Goal: Navigation & Orientation: Find specific page/section

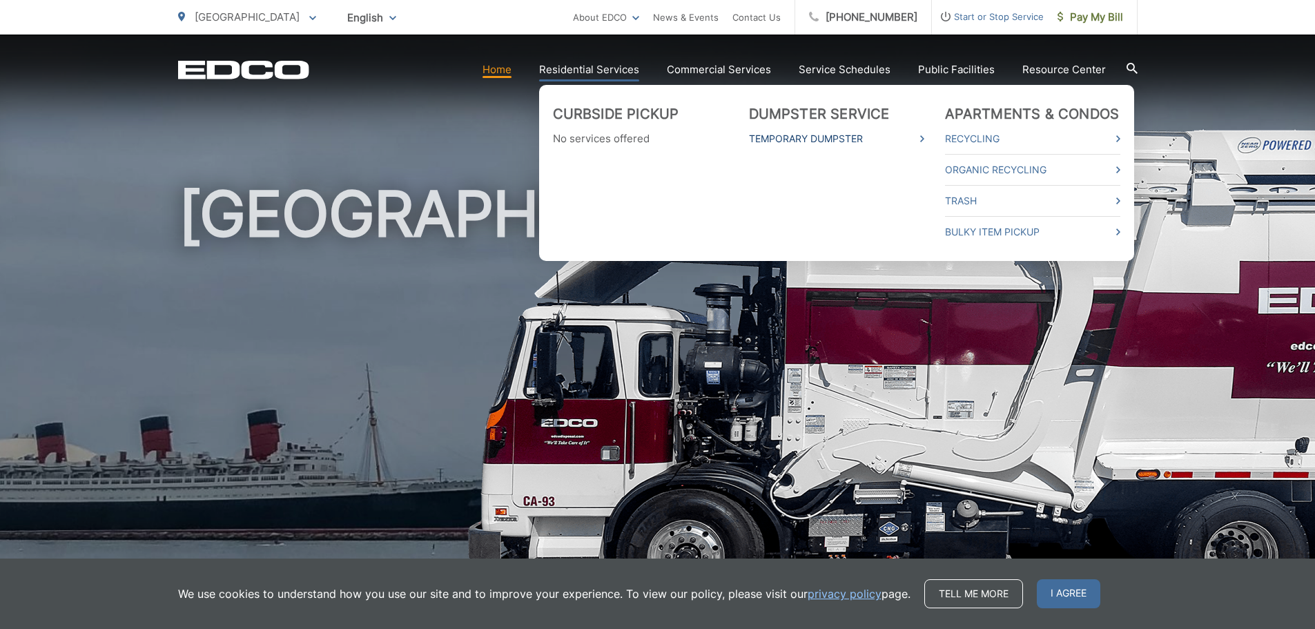
click at [810, 139] on link "Temporary Dumpster" at bounding box center [836, 139] width 175 height 17
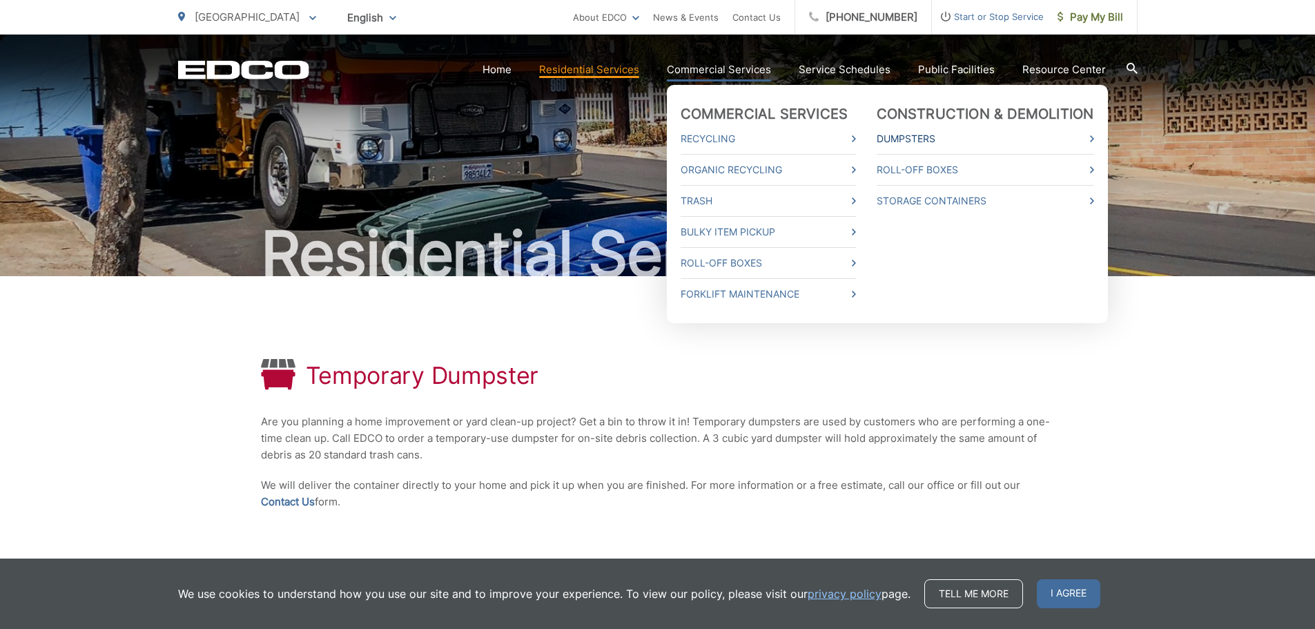
click at [909, 135] on link "Dumpsters" at bounding box center [986, 139] width 218 height 17
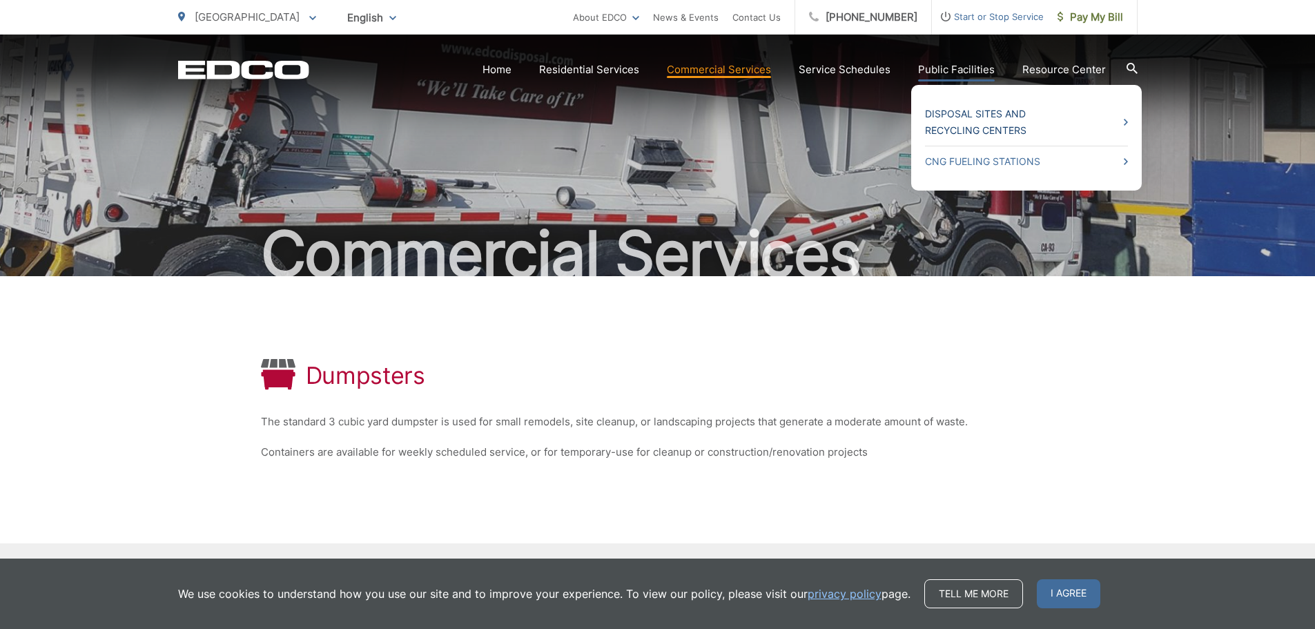
click at [992, 110] on link "Disposal Sites and Recycling Centers" at bounding box center [1026, 122] width 203 height 33
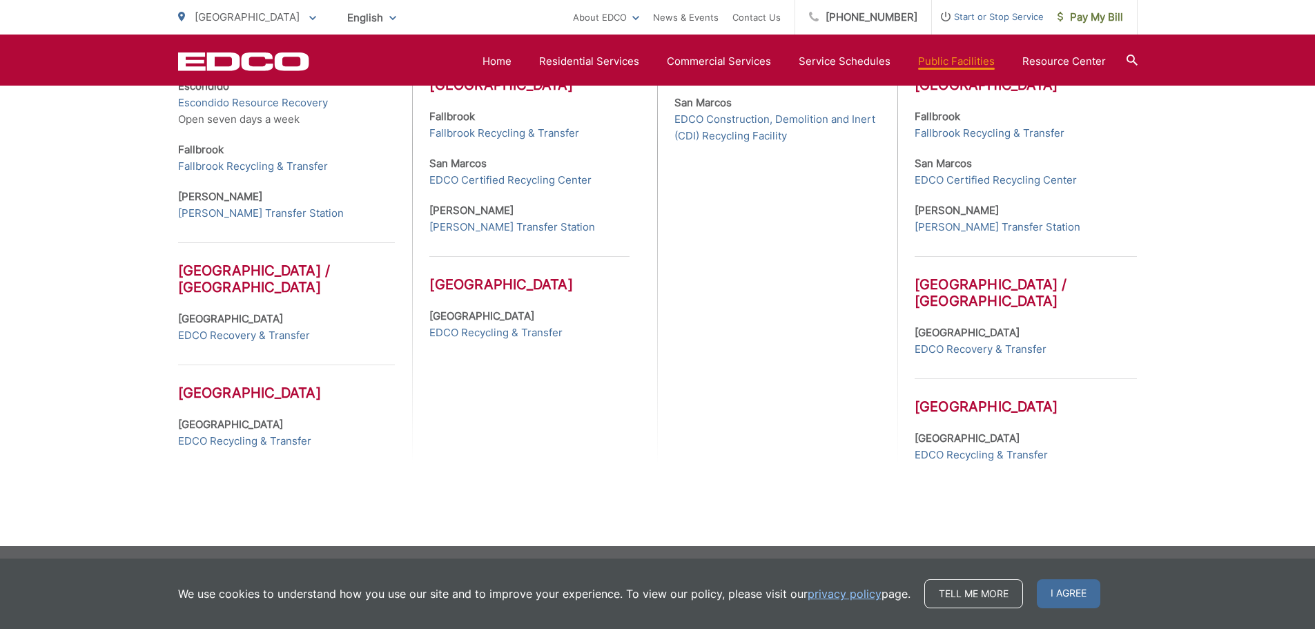
scroll to position [671, 0]
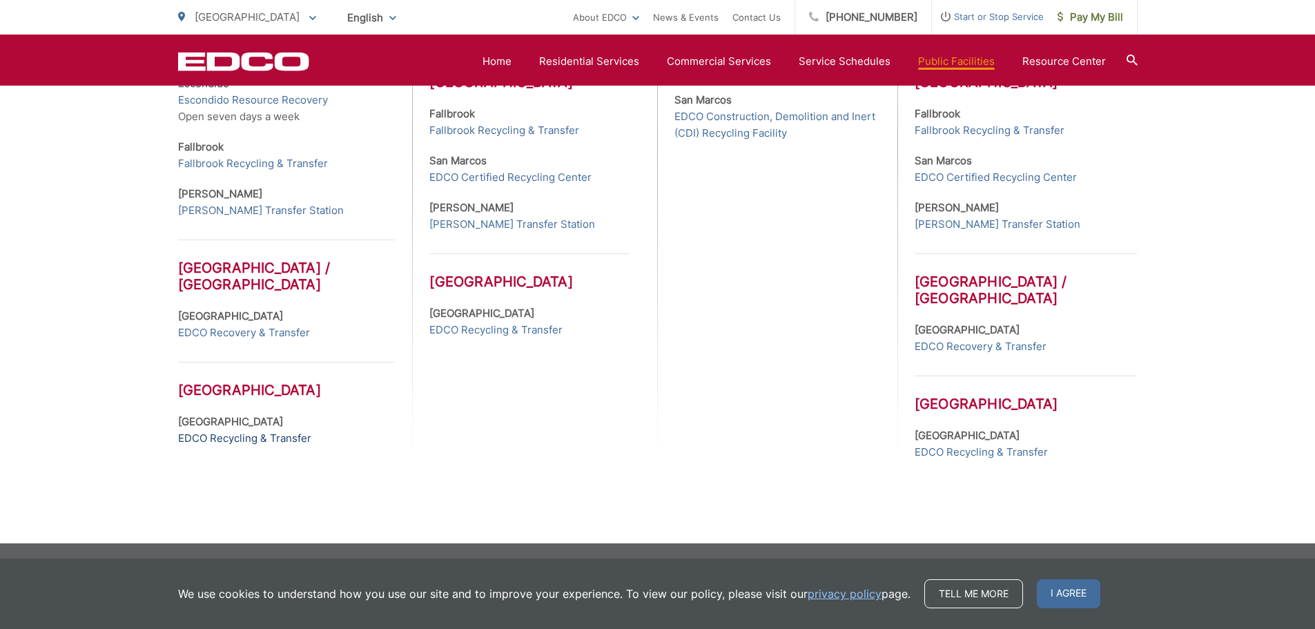
click at [236, 437] on link "EDCO Recycling & Transfer" at bounding box center [244, 438] width 133 height 17
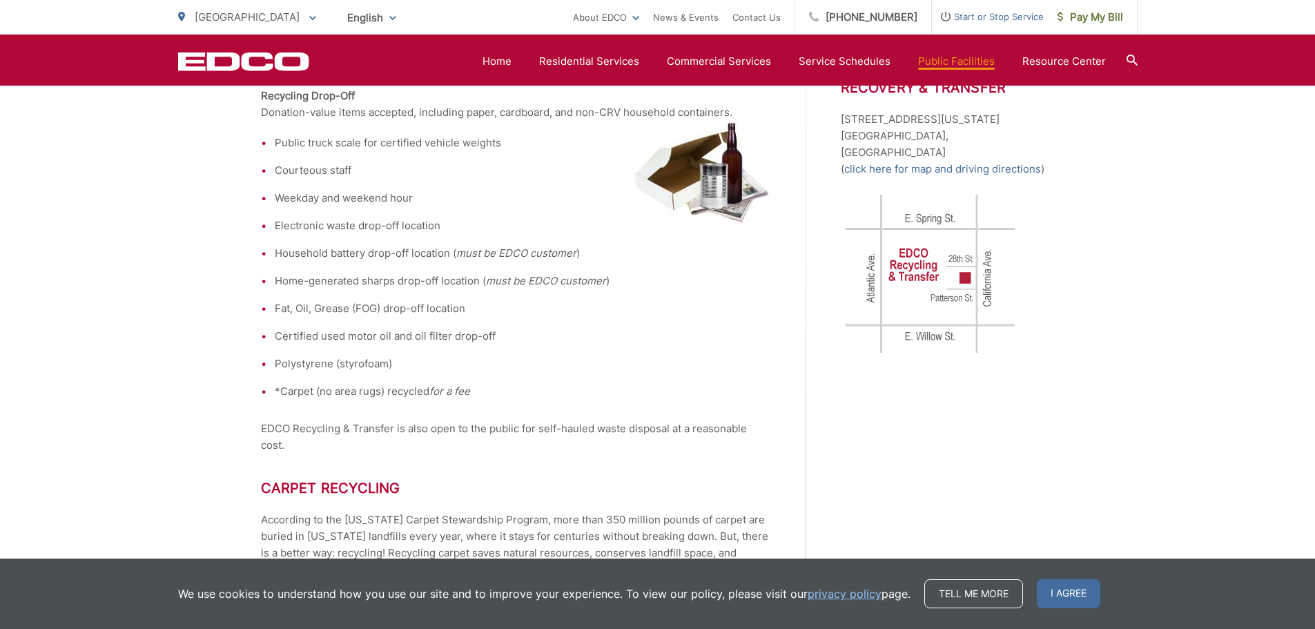
scroll to position [864, 0]
